Goal: Task Accomplishment & Management: Use online tool/utility

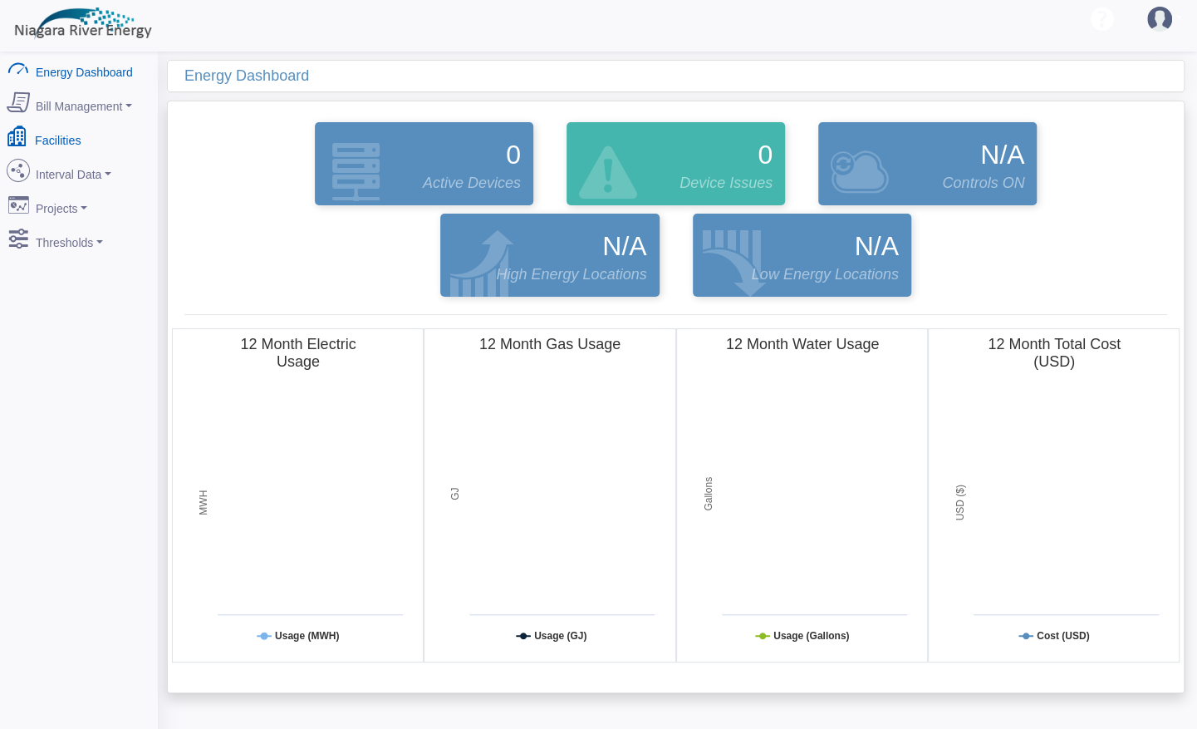
click at [56, 140] on link "Facilities" at bounding box center [78, 137] width 161 height 35
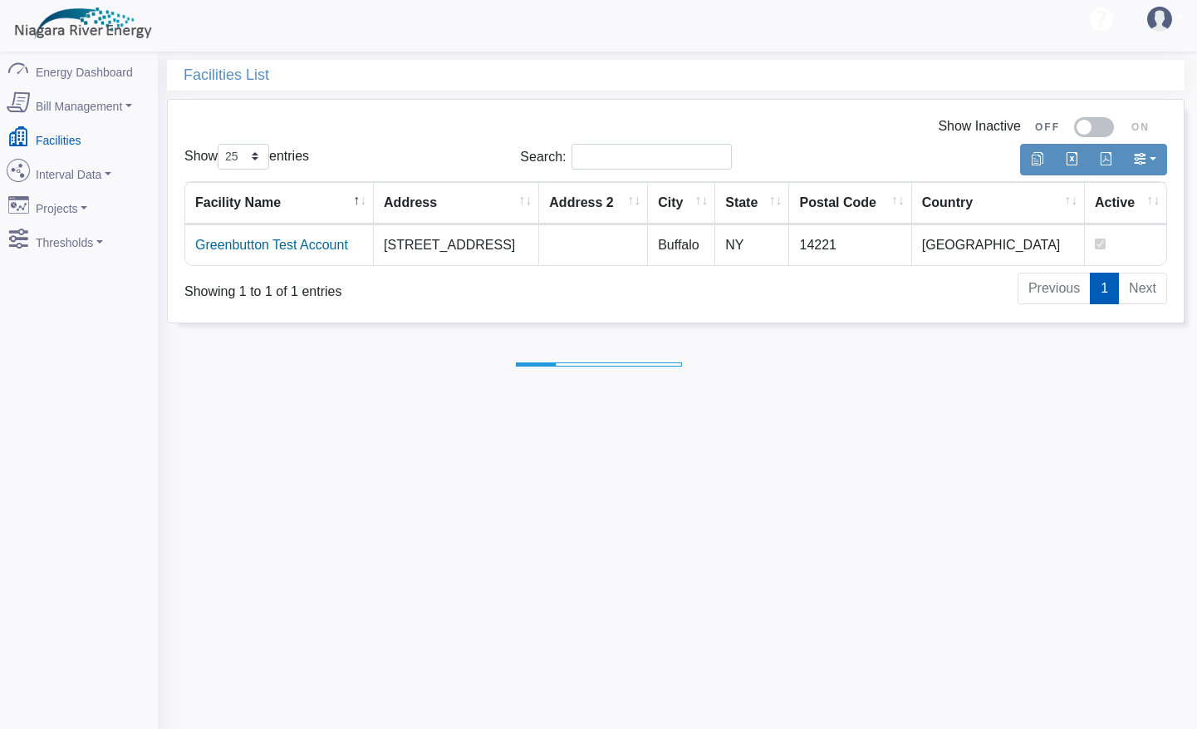
select select "25"
click at [311, 250] on link "Greenbutton Test Account" at bounding box center [271, 245] width 153 height 14
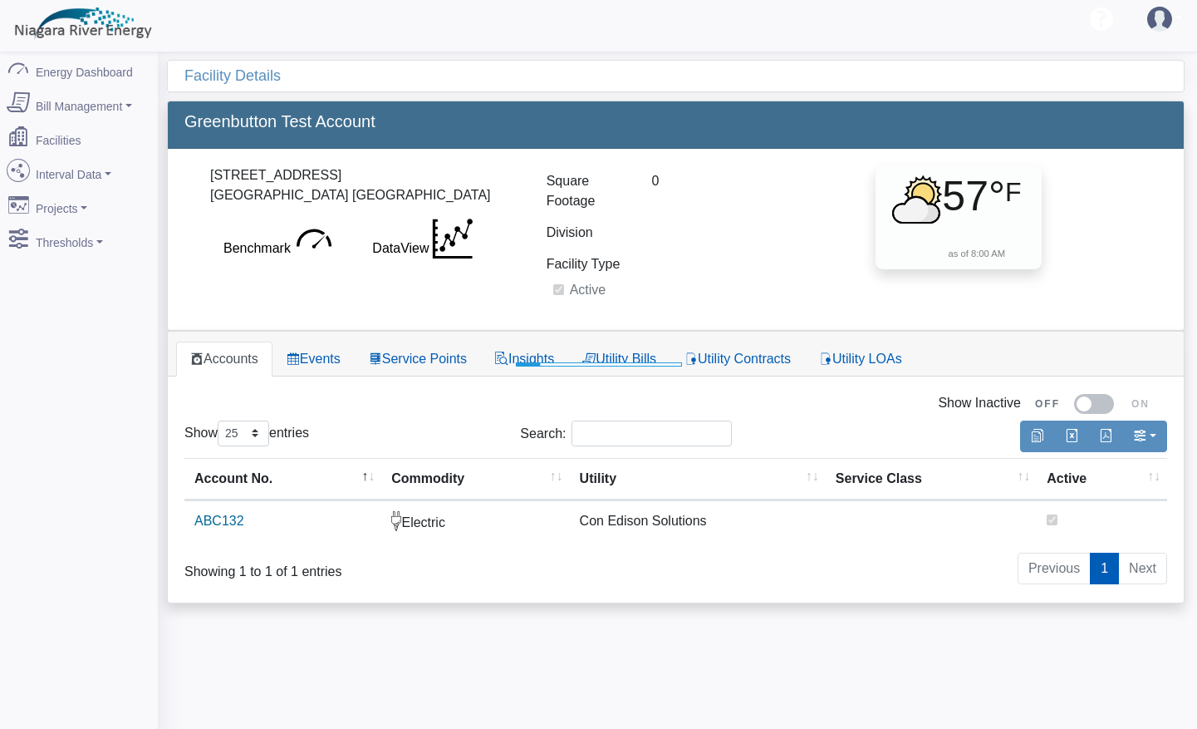
select select "25"
click at [220, 517] on link "ABC132" at bounding box center [214, 520] width 50 height 14
select select
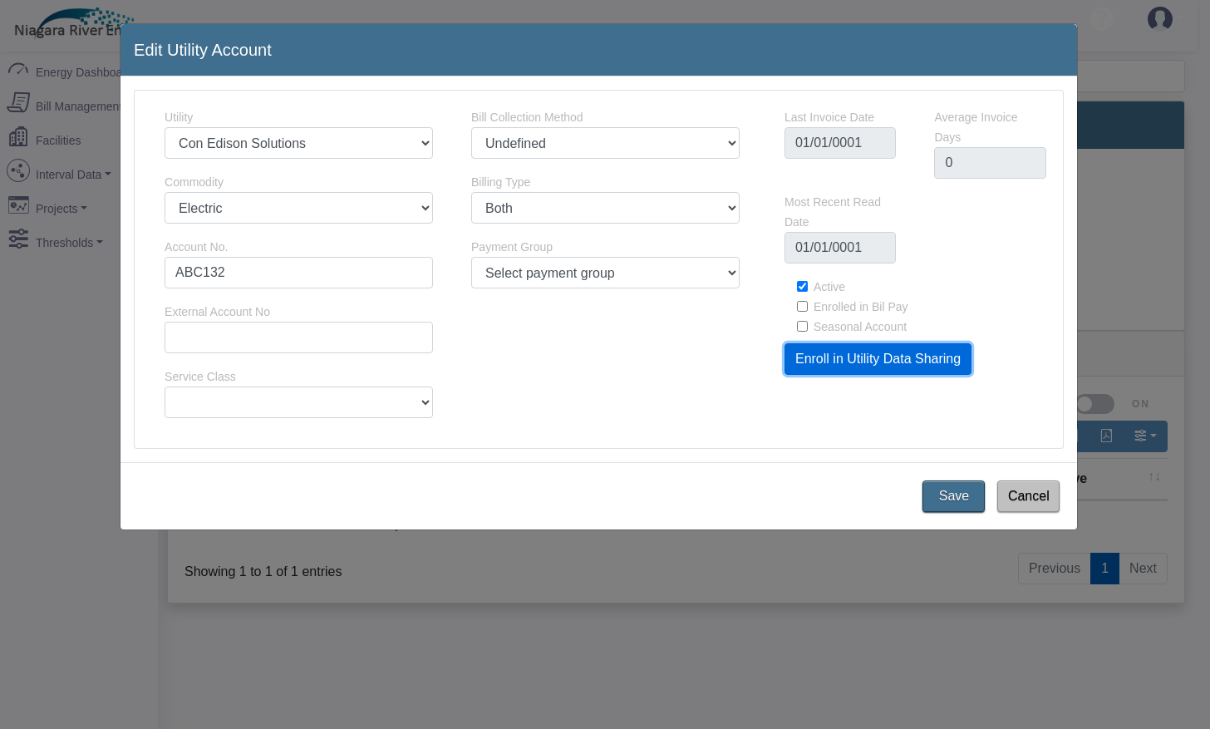
click at [853, 361] on link "Enroll in Utility Data Sharing" at bounding box center [877, 359] width 187 height 32
